Goal: Communication & Community: Ask a question

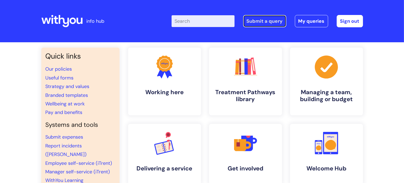
click at [247, 21] on link "Submit a query" at bounding box center [264, 21] width 43 height 12
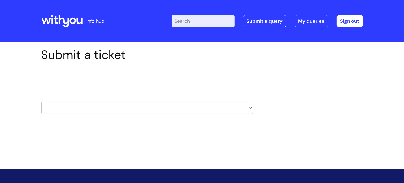
click at [243, 107] on select "HR / People IT and Support Clinical Drug Alerts Finance Accounts Data Support T…" at bounding box center [147, 108] width 212 height 12
select select "payroll"
click at [41, 102] on select "HR / People IT and Support Clinical Drug Alerts Finance Accounts Data Support T…" at bounding box center [147, 108] width 212 height 12
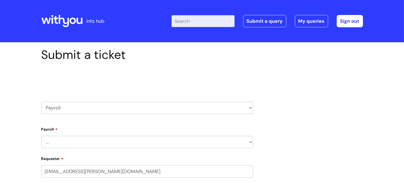
click at [248, 142] on select "... New Hires bank details/starter checklist forms Payroll queries Receiving in…" at bounding box center [147, 142] width 212 height 12
click at [250, 142] on select "... New Hires bank details/starter checklist forms Payroll queries Receiving in…" at bounding box center [147, 142] width 212 height 12
click at [250, 107] on select "HR / People IT and Support Clinical Drug Alerts Finance Accounts Data Support T…" at bounding box center [147, 108] width 212 height 12
select select "finance_accounts"
click at [41, 102] on select "HR / People IT and Support Clinical Drug Alerts Finance Accounts Data Support T…" at bounding box center [147, 108] width 212 height 12
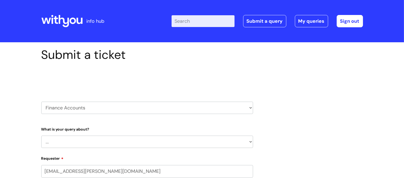
click at [247, 144] on select "... Finance Systems Finance Requests (inc. Expenses) Invoices Research" at bounding box center [147, 142] width 212 height 12
select select "Finance Requests (inc. Expenses)"
click at [41, 136] on select "... Finance Systems Finance Requests (inc. Expenses) Invoices Research" at bounding box center [147, 142] width 212 height 12
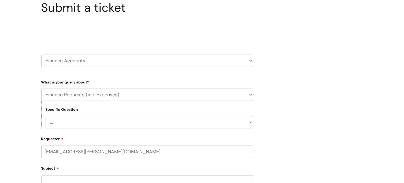
scroll to position [80, 0]
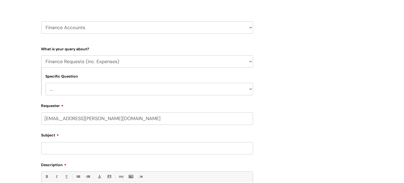
click at [188, 88] on select "... Budgets Expenses Getting Edits/Revisions New Supplier Purchase cards/ Petty…" at bounding box center [150, 89] width 208 height 12
select select "Expenses"
click at [46, 83] on select "... Budgets Expenses Getting Edits/Revisions New Supplier Purchase cards/ Petty…" at bounding box center [150, 89] width 208 height 12
click at [98, 148] on input "Subject" at bounding box center [147, 148] width 212 height 12
type input "h"
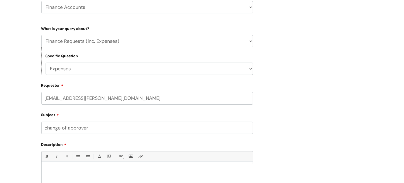
scroll to position [188, 0]
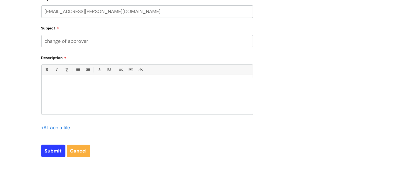
type input "change of approver"
click at [75, 92] on div at bounding box center [147, 96] width 211 height 37
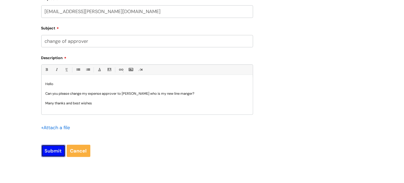
click at [52, 150] on input "Submit" at bounding box center [53, 151] width 24 height 12
type input "Please Wait..."
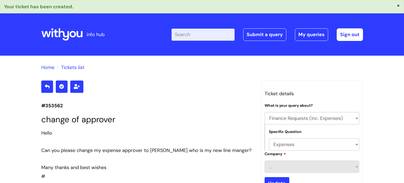
select select "Finance Requests (inc. Expenses)"
select select "Expenses"
